Goal: Information Seeking & Learning: Understand process/instructions

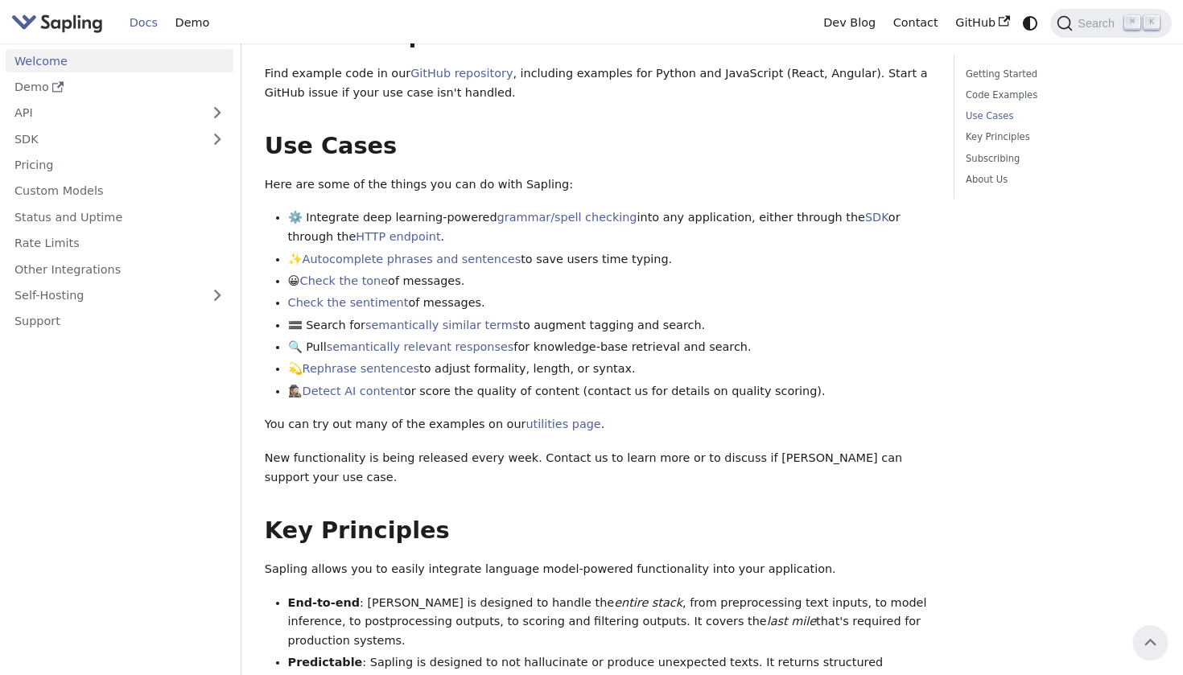
scroll to position [556, 0]
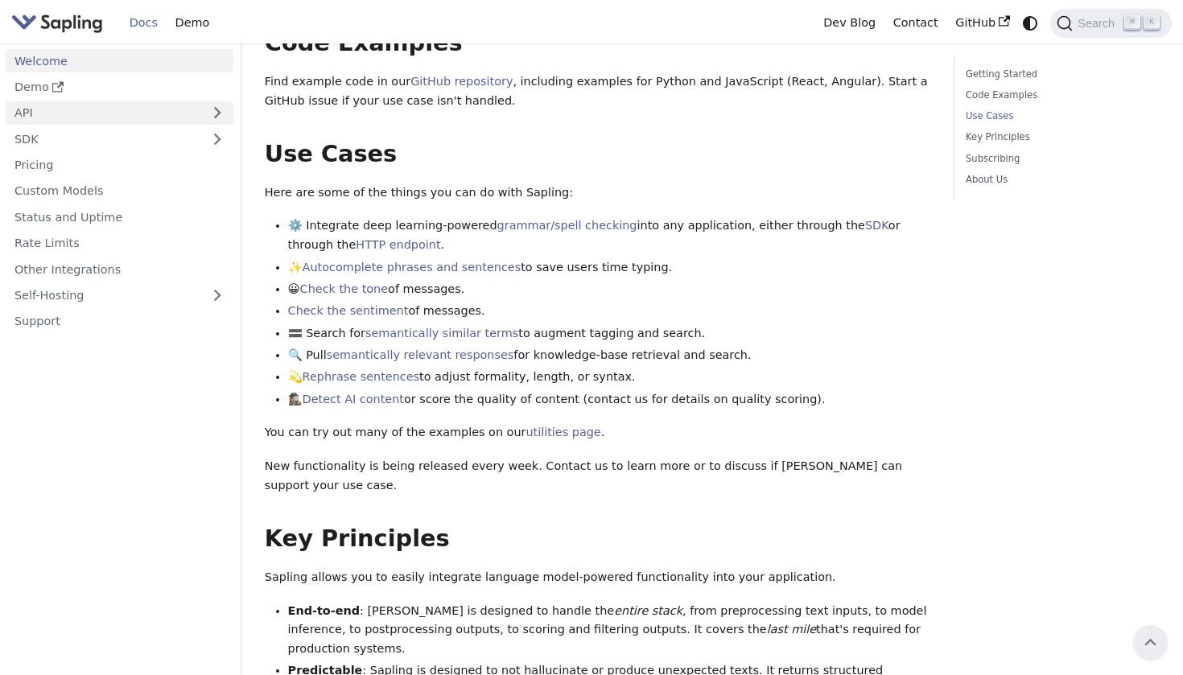
click at [79, 105] on link "API" at bounding box center [103, 112] width 195 height 23
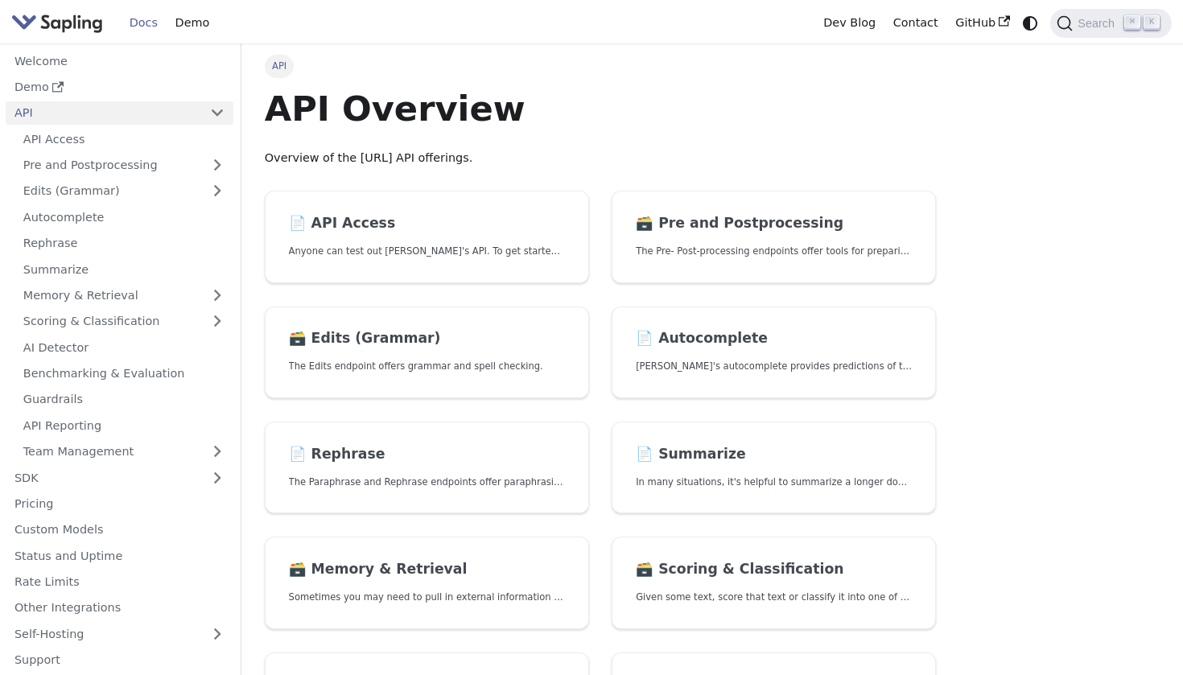
click at [145, 104] on link "API" at bounding box center [103, 112] width 195 height 23
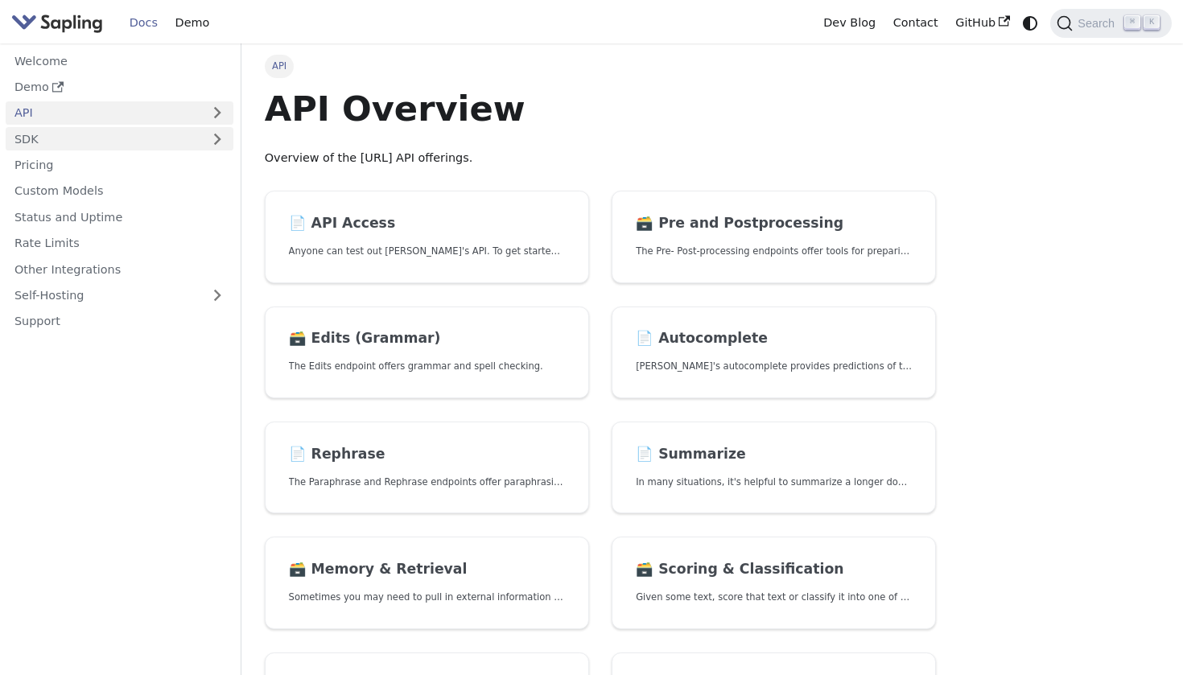
click at [137, 134] on link "SDK" at bounding box center [103, 138] width 195 height 23
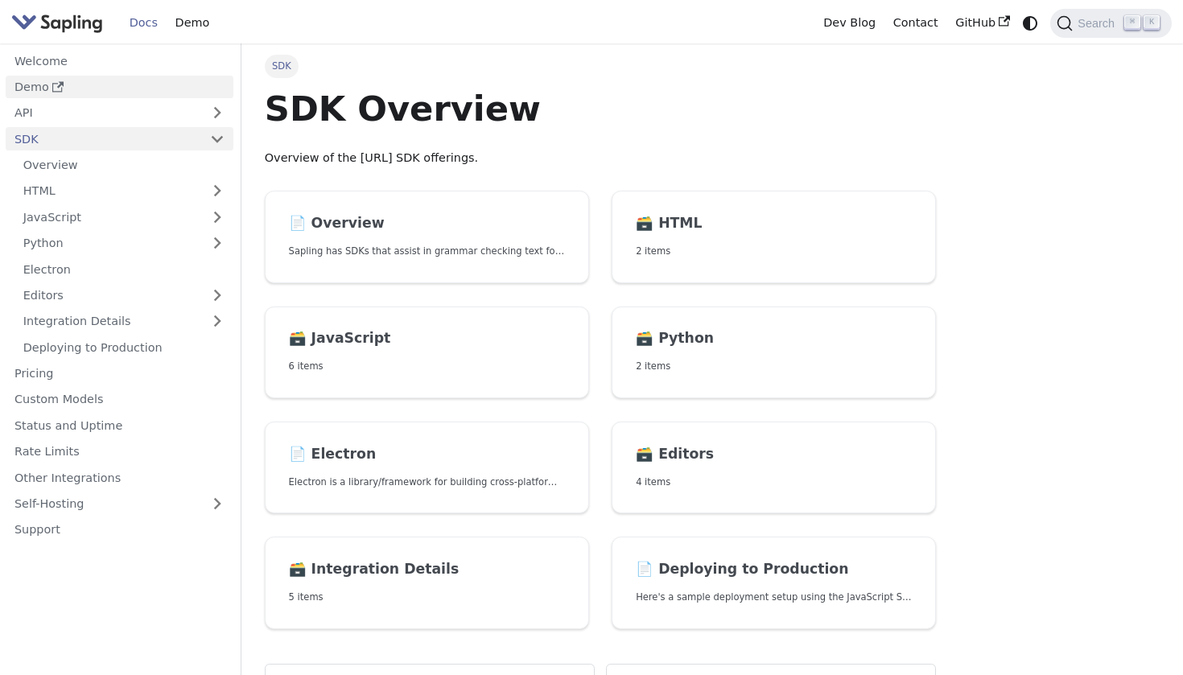
click at [150, 83] on link "Demo" at bounding box center [120, 87] width 228 height 23
click at [163, 57] on link "Welcome" at bounding box center [120, 60] width 228 height 23
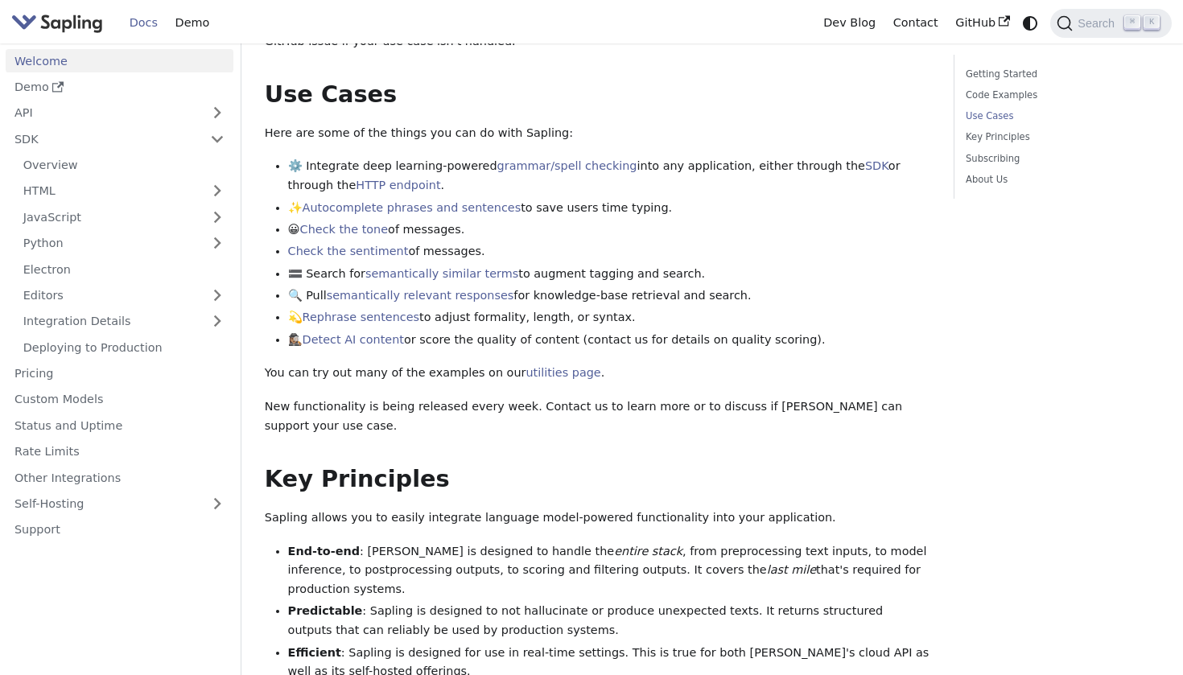
scroll to position [615, 0]
click at [379, 333] on link "Detect AI content" at bounding box center [352, 339] width 101 height 13
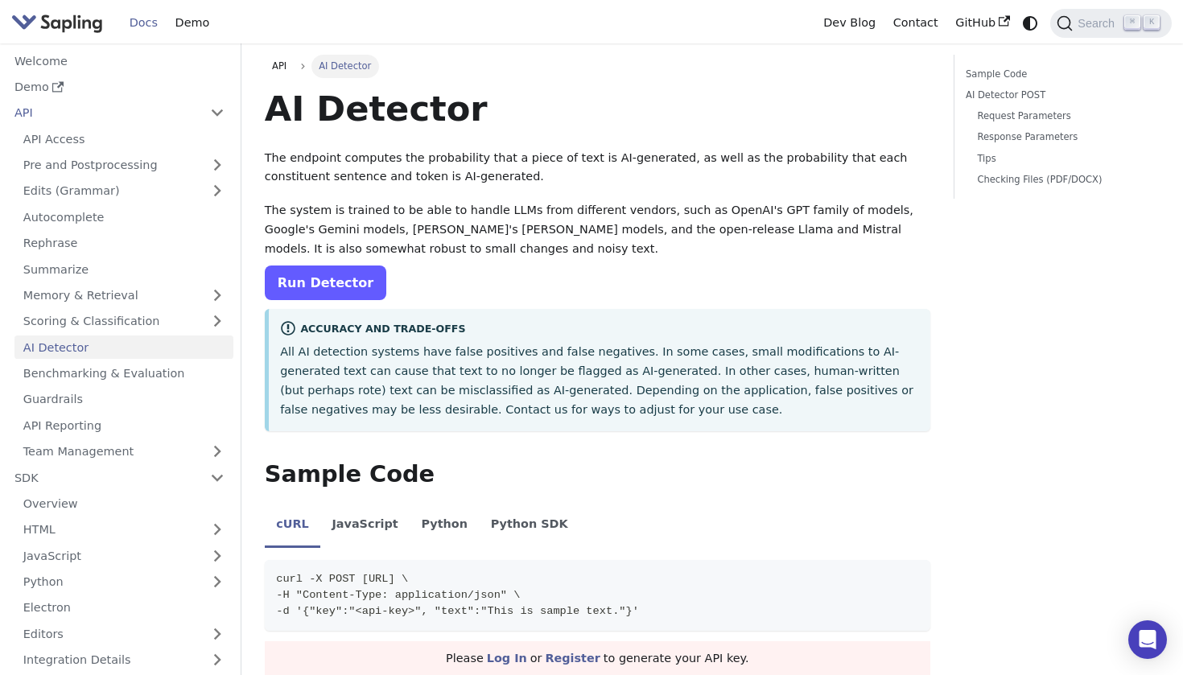
click at [335, 290] on link "Run Detector" at bounding box center [325, 282] width 121 height 35
